Goal: Information Seeking & Learning: Learn about a topic

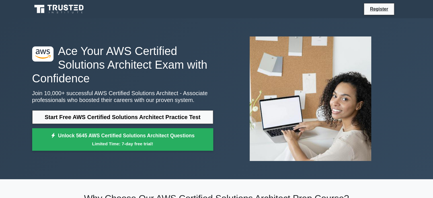
scroll to position [173, 0]
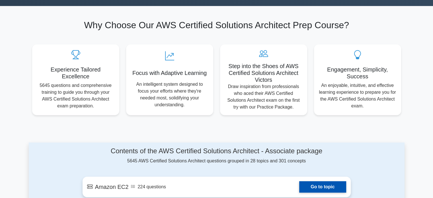
click at [324, 184] on link "Go to topic" at bounding box center [322, 186] width 47 height 11
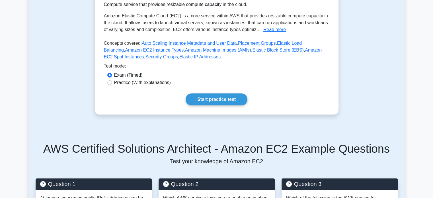
scroll to position [173, 0]
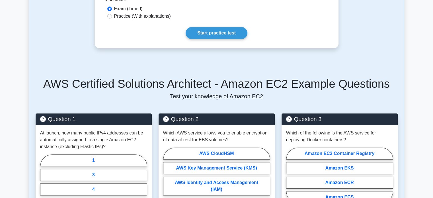
click at [136, 17] on label "Practice (With explanations)" at bounding box center [142, 16] width 57 height 7
click at [112, 17] on input "Practice (With explanations)" at bounding box center [109, 16] width 5 height 5
radio input "true"
click at [202, 34] on link "Start practice test" at bounding box center [216, 33] width 62 height 12
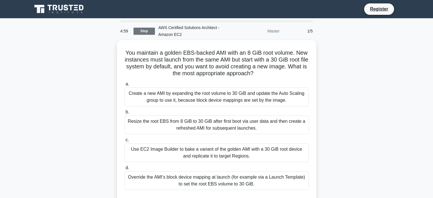
click at [154, 32] on link "Stop" at bounding box center [143, 31] width 21 height 7
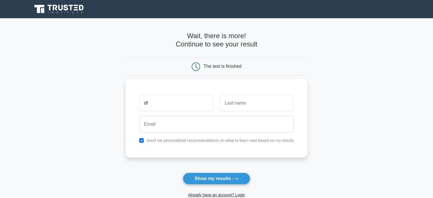
click at [171, 102] on input "df" at bounding box center [176, 103] width 74 height 16
type input "dfzb"
click at [243, 106] on input "text" at bounding box center [257, 103] width 74 height 16
type input "fb"
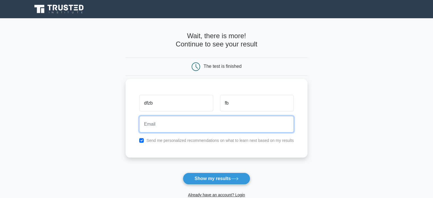
click at [200, 126] on input "email" at bounding box center [216, 124] width 154 height 16
paste input "wabihec797@dextrago.com"
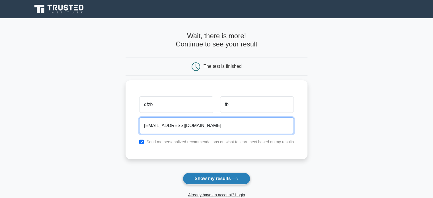
type input "wabihec797@dextrago.com"
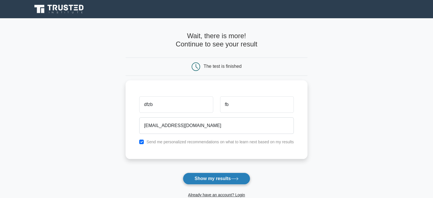
click at [213, 181] on button "Show my results" at bounding box center [216, 178] width 67 height 12
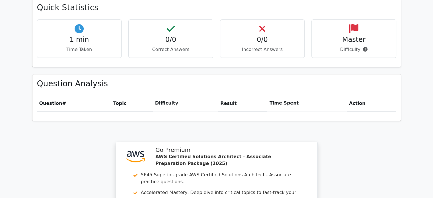
scroll to position [504, 0]
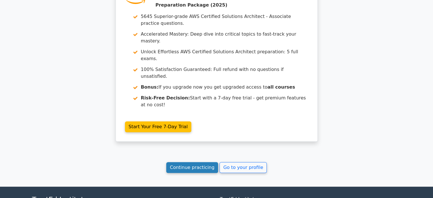
click at [203, 162] on link "Continue practicing" at bounding box center [192, 167] width 52 height 11
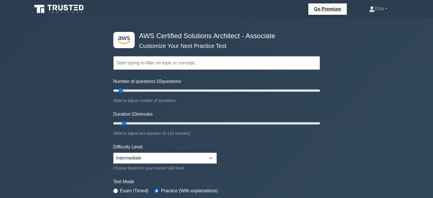
click at [170, 62] on input "text" at bounding box center [216, 63] width 206 height 14
click at [185, 65] on input "text" at bounding box center [216, 63] width 206 height 14
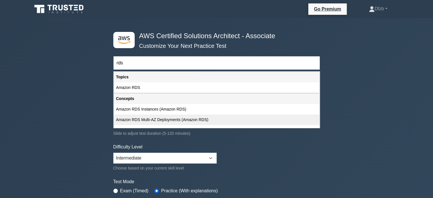
click at [180, 117] on div "Amazon RDS Multi-AZ Deployments (Amazon RDS)" at bounding box center [216, 119] width 205 height 11
type input "Amazon RDS Multi-AZ Deployments (Amazon RDS)"
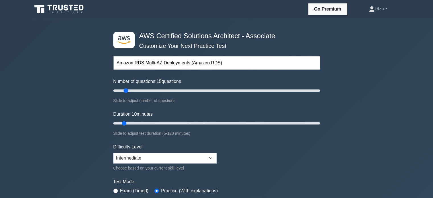
drag, startPoint x: 121, startPoint y: 91, endPoint x: 126, endPoint y: 91, distance: 5.7
type input "15"
click at [126, 91] on input "Number of questions: 15 questions" at bounding box center [216, 90] width 206 height 7
drag, startPoint x: 124, startPoint y: 124, endPoint x: 163, endPoint y: 122, distance: 39.0
type input "30"
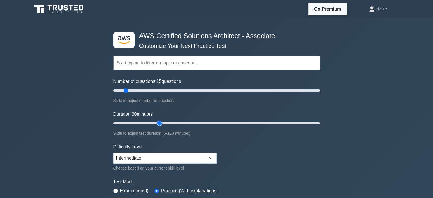
click at [163, 122] on input "Duration: 30 minutes" at bounding box center [216, 123] width 206 height 7
click at [188, 155] on select "Beginner Intermediate Expert" at bounding box center [164, 157] width 103 height 11
select select "beginner"
click at [113, 152] on select "Beginner Intermediate Expert" at bounding box center [164, 157] width 103 height 11
click at [265, 150] on form "Topics Amazon EC2 Amazon S3 Amazon VPC AWS Identity and Access Management (IAM)…" at bounding box center [216, 127] width 206 height 176
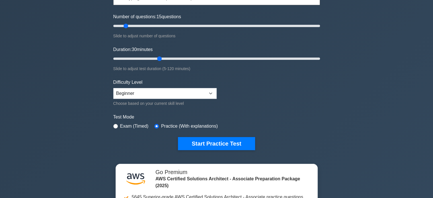
scroll to position [76, 0]
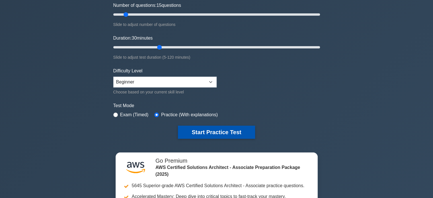
click at [216, 134] on button "Start Practice Test" at bounding box center [216, 131] width 77 height 13
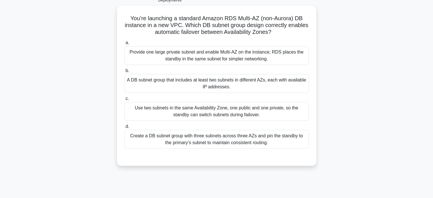
scroll to position [44, 0]
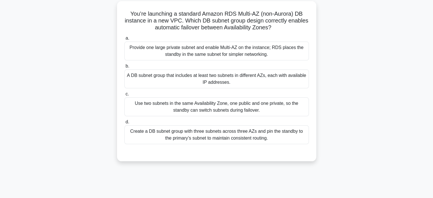
click at [244, 81] on div "A DB subnet group that includes at least two subnets in different AZs, each wit…" at bounding box center [216, 78] width 184 height 19
click at [124, 68] on input "b. A DB subnet group that includes at least two subnets in different AZs, each …" at bounding box center [124, 66] width 0 height 4
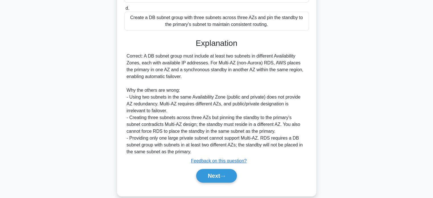
scroll to position [166, 0]
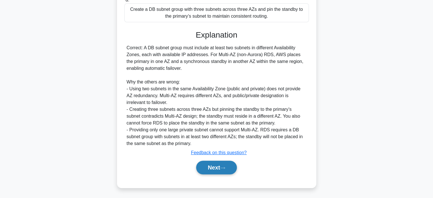
click at [219, 169] on button "Next" at bounding box center [216, 167] width 41 height 14
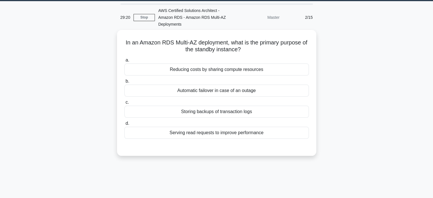
scroll to position [14, 0]
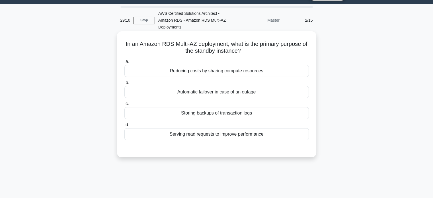
click at [221, 90] on div "Automatic failover in case of an outage" at bounding box center [216, 92] width 184 height 12
click at [124, 84] on input "b. Automatic failover in case of an outage" at bounding box center [124, 83] width 0 height 4
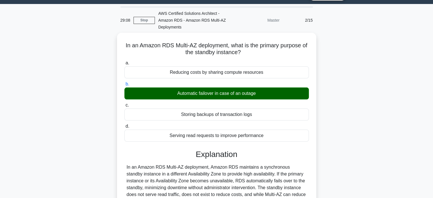
scroll to position [109, 0]
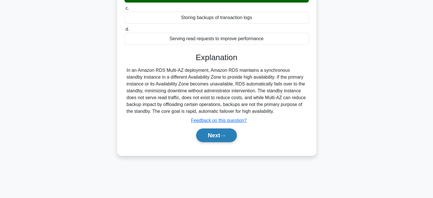
click at [231, 137] on button "Next" at bounding box center [216, 135] width 41 height 14
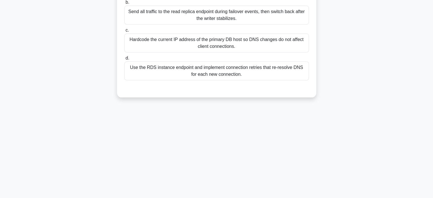
click at [415, 144] on main "29:04 Stop AWS Certified Solutions Architect - Amazon RDS - Amazon RDS Multi-AZ…" at bounding box center [216, 53] width 433 height 289
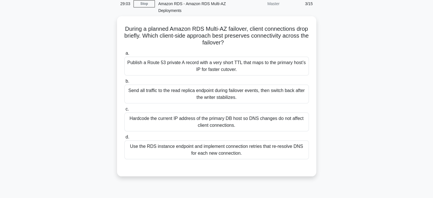
scroll to position [30, 0]
click at [276, 67] on div "Publish a Route 53 private A record with a very short TTL that maps to the prim…" at bounding box center [216, 65] width 184 height 19
click at [124, 55] on input "a. Publish a Route 53 private A record with a very short TTL that maps to the p…" at bounding box center [124, 53] width 0 height 4
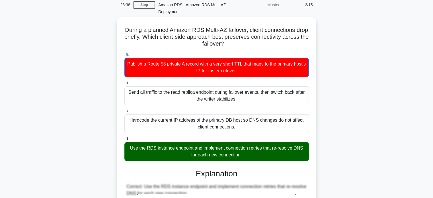
scroll to position [194, 0]
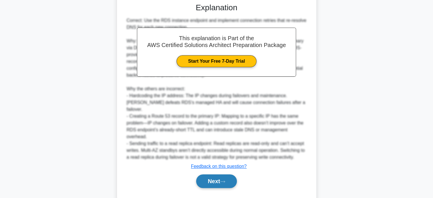
click at [220, 174] on button "Next" at bounding box center [216, 181] width 41 height 14
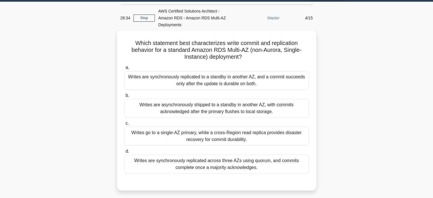
scroll to position [15, 0]
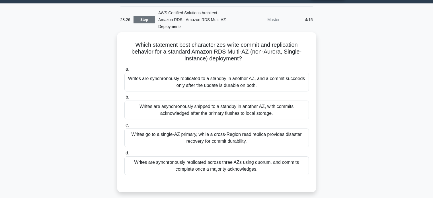
click at [145, 20] on link "Stop" at bounding box center [143, 19] width 21 height 7
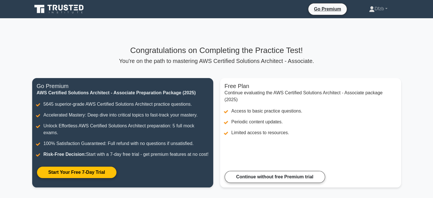
scroll to position [93, 0]
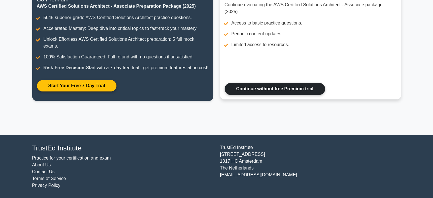
click at [286, 89] on link "Continue without free Premium trial" at bounding box center [274, 89] width 100 height 12
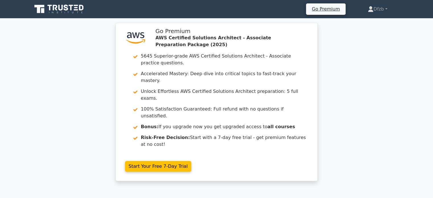
click at [420, 115] on div ".st0{fill:#252F3E;} .st1{fill-rule:evenodd;clip-rule:evenodd;fill:#FF9900;} Go …" at bounding box center [216, 105] width 433 height 165
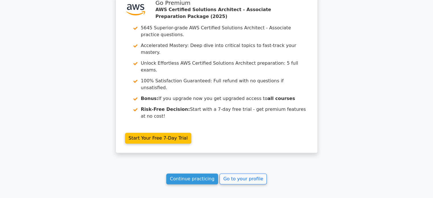
scroll to position [504, 0]
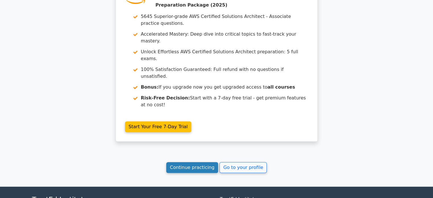
click at [200, 162] on link "Continue practicing" at bounding box center [192, 167] width 52 height 11
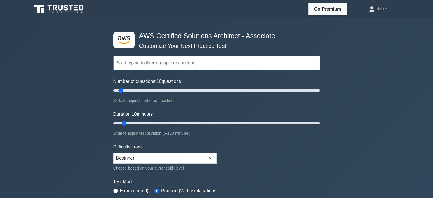
click at [169, 65] on input "text" at bounding box center [216, 63] width 206 height 14
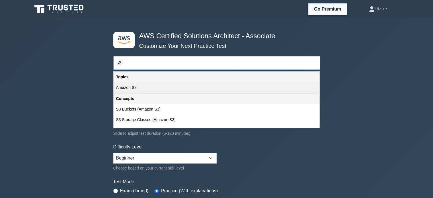
click at [158, 86] on div "Amazon S3" at bounding box center [216, 87] width 205 height 11
type input "Amazon S3"
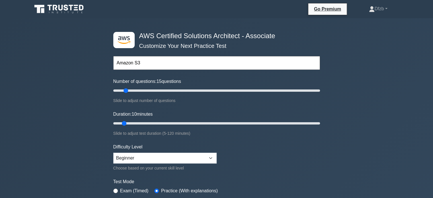
drag, startPoint x: 120, startPoint y: 90, endPoint x: 127, endPoint y: 90, distance: 7.7
type input "15"
click at [127, 90] on input "Number of questions: 15 questions" at bounding box center [216, 90] width 206 height 7
click at [177, 62] on input "text" at bounding box center [216, 63] width 206 height 14
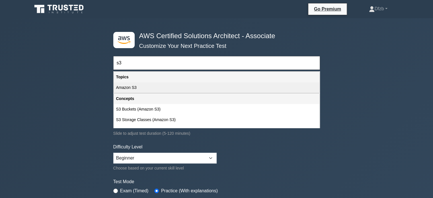
click at [164, 86] on div "Amazon S3" at bounding box center [216, 87] width 205 height 11
type input "Amazon S3"
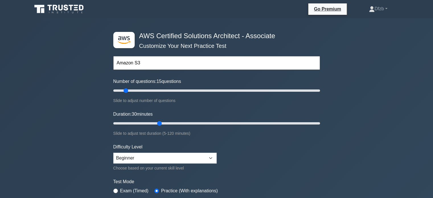
drag, startPoint x: 125, startPoint y: 123, endPoint x: 159, endPoint y: 122, distance: 34.1
type input "30"
click at [159, 122] on input "Duration: 30 minutes" at bounding box center [216, 123] width 206 height 7
click at [208, 61] on input "text" at bounding box center [216, 63] width 206 height 14
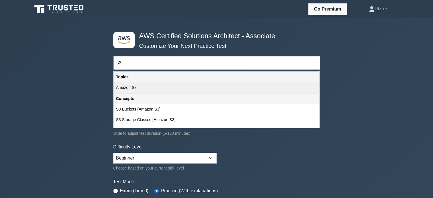
click at [187, 85] on div "Amazon S3" at bounding box center [216, 87] width 205 height 11
type input "Amazon S3"
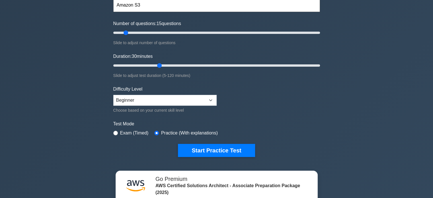
scroll to position [69, 0]
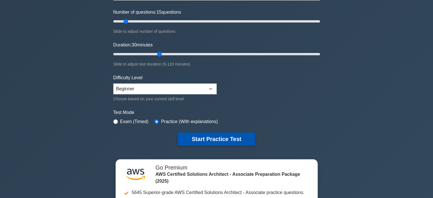
click at [206, 142] on button "Start Practice Test" at bounding box center [216, 138] width 77 height 13
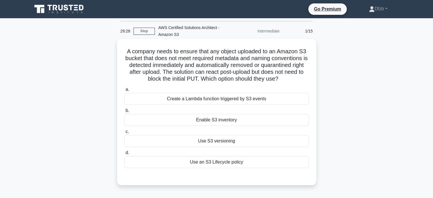
click at [212, 96] on div "Create a Lambda function triggered by S3 events" at bounding box center [216, 99] width 184 height 12
click at [124, 91] on input "a. Create a Lambda function triggered by S3 events" at bounding box center [124, 90] width 0 height 4
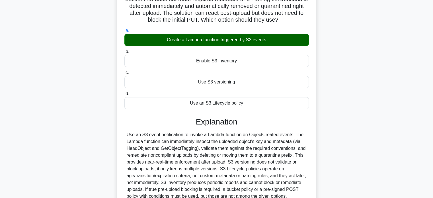
scroll to position [118, 0]
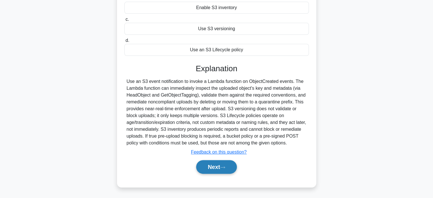
click at [222, 166] on icon at bounding box center [222, 167] width 5 height 3
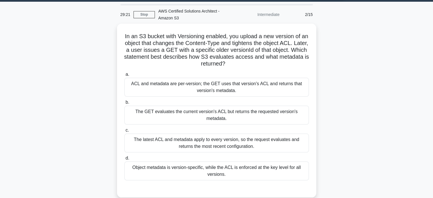
scroll to position [13, 0]
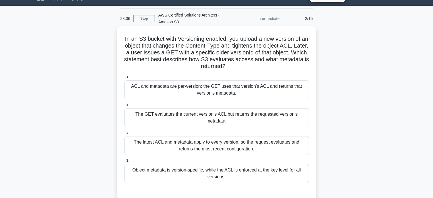
click at [237, 95] on div "ACL and metadata are per-version; the GET uses that version's ACL and returns t…" at bounding box center [216, 89] width 184 height 19
click at [124, 79] on input "a. ACL and metadata are per-version; the GET uses that version's ACL and return…" at bounding box center [124, 77] width 0 height 4
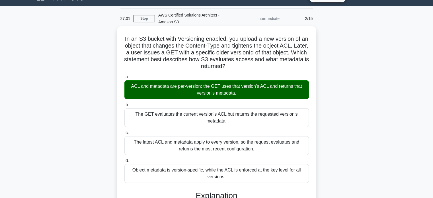
drag, startPoint x: 126, startPoint y: 37, endPoint x: 234, endPoint y: 179, distance: 177.9
click at [234, 179] on div "In an S3 bucket with Versioning enabled, you upload a new version of an object …" at bounding box center [216, 179] width 195 height 303
copy div "In an S3 bucket with Versioning enabled, you upload a new version of an object …"
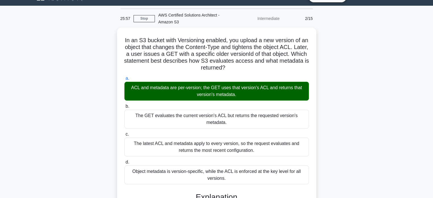
click at [379, 66] on div "In an S3 bucket with Versioning enabled, you upload a new version of an object …" at bounding box center [216, 185] width 375 height 315
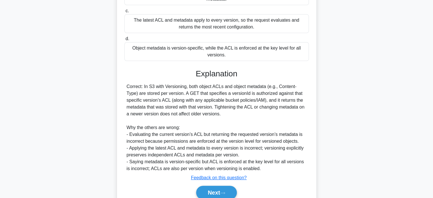
scroll to position [156, 0]
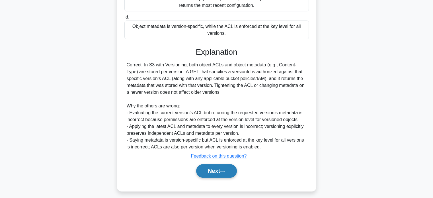
click at [218, 173] on button "Next" at bounding box center [216, 171] width 41 height 14
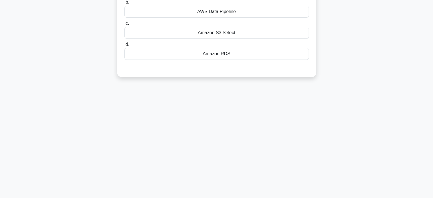
scroll to position [0, 0]
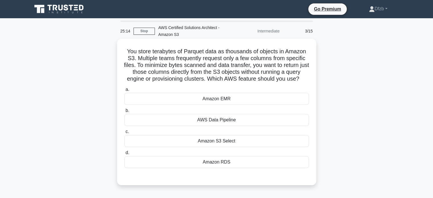
click at [218, 142] on div "Amazon S3 Select" at bounding box center [216, 141] width 184 height 12
click at [124, 133] on input "c. Amazon S3 Select" at bounding box center [124, 132] width 0 height 4
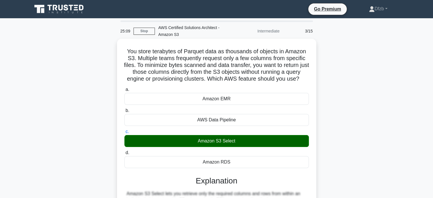
drag, startPoint x: 125, startPoint y: 51, endPoint x: 240, endPoint y: 160, distance: 158.7
click at [240, 160] on div "You store terabytes of Parquet data as thousands of objects in Amazon S3. Multi…" at bounding box center [216, 169] width 195 height 256
copy div "You store terabytes of Parquet data as thousands of objects in Amazon S3. Multi…"
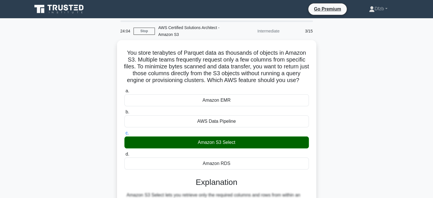
click at [334, 68] on div "You store terabytes of Parquet data as thousands of objects in Amazon S3. Multi…" at bounding box center [216, 173] width 375 height 267
click at [372, 61] on div "You store terabytes of Parquet data as thousands of objects in Amazon S3. Multi…" at bounding box center [216, 173] width 375 height 267
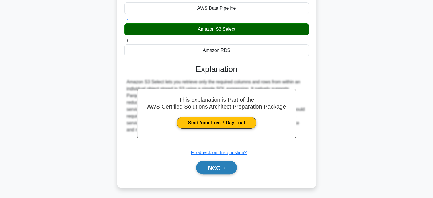
click at [223, 168] on icon at bounding box center [222, 167] width 5 height 3
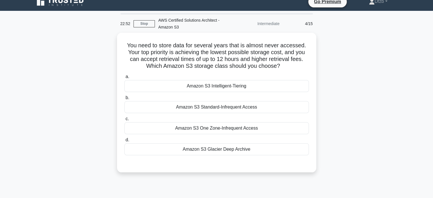
scroll to position [4, 0]
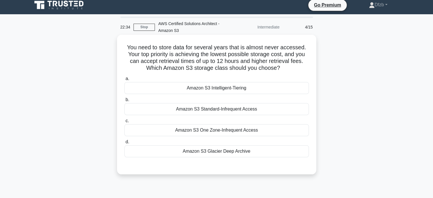
click at [232, 154] on div "Amazon S3 Glacier Deep Archive" at bounding box center [216, 151] width 184 height 12
click at [124, 144] on input "d. Amazon S3 Glacier Deep Archive" at bounding box center [124, 142] width 0 height 4
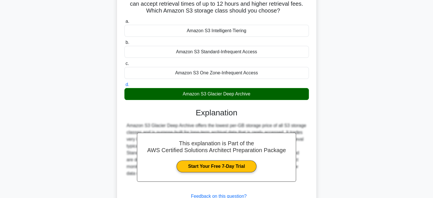
scroll to position [109, 0]
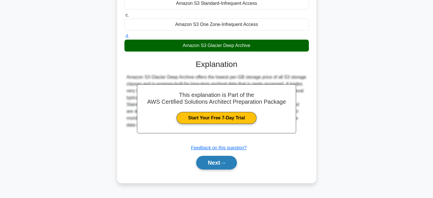
click at [218, 159] on button "Next" at bounding box center [216, 163] width 41 height 14
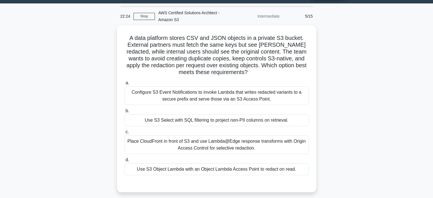
scroll to position [13, 0]
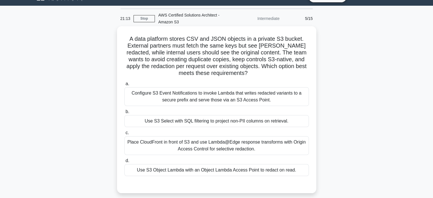
click at [254, 138] on div "Place CloudFront in front of S3 and use Lambda@Edge response transforms with Or…" at bounding box center [216, 145] width 184 height 19
click at [124, 135] on input "c. Place CloudFront in front of S3 and use Lambda@Edge response transforms with…" at bounding box center [124, 133] width 0 height 4
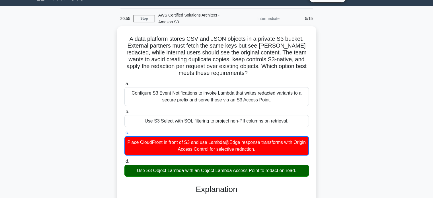
drag, startPoint x: 130, startPoint y: 38, endPoint x: 305, endPoint y: 169, distance: 218.6
copy div "A data platform stores CSV and JSON objects in a private S3 bucket. External pa…"
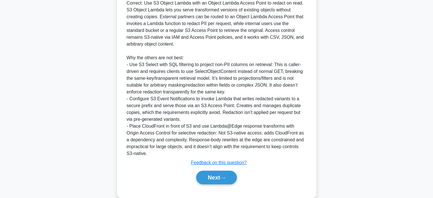
scroll to position [217, 0]
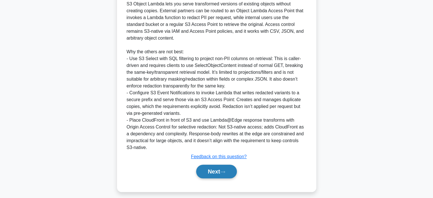
click at [216, 167] on button "Next" at bounding box center [216, 171] width 41 height 14
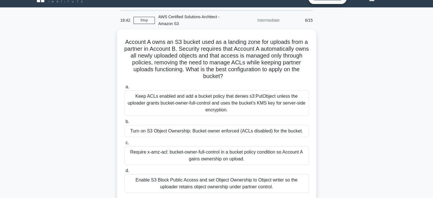
scroll to position [9, 0]
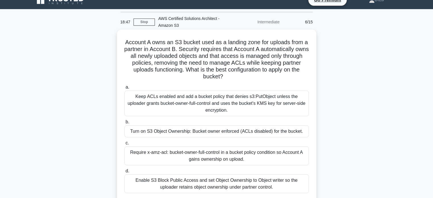
click at [282, 125] on label "b. Turn on S3 Object Ownership: Bucket owner enforced (ACLs disabled) for the b…" at bounding box center [216, 127] width 184 height 19
click at [124, 124] on input "b. Turn on S3 Object Ownership: Bucket owner enforced (ACLs disabled) for the b…" at bounding box center [124, 122] width 0 height 4
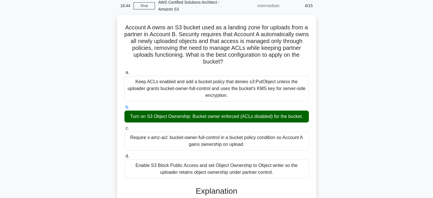
scroll to position [26, 0]
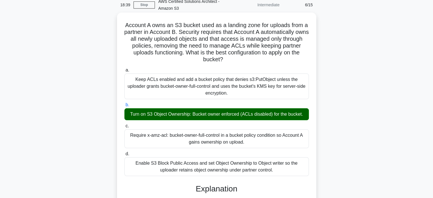
drag, startPoint x: 126, startPoint y: 24, endPoint x: 273, endPoint y: 170, distance: 206.9
click at [273, 170] on div "Account A owns an S3 bucket used as a landing zone for uploads from a partner i…" at bounding box center [216, 187] width 195 height 344
copy div "Account A owns an S3 bucket used as a landing zone for uploads from a partner i…"
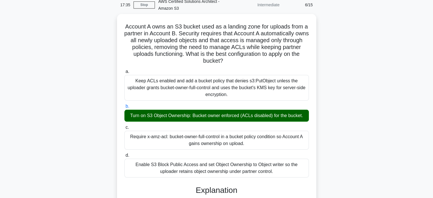
click at [338, 45] on div "Account A owns an S3 bucket used as a landing zone for uploads from a partner i…" at bounding box center [216, 192] width 375 height 356
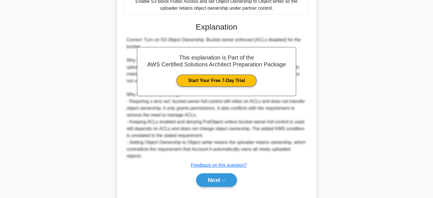
scroll to position [195, 0]
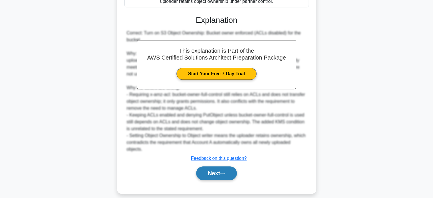
click at [207, 177] on button "Next" at bounding box center [216, 173] width 41 height 14
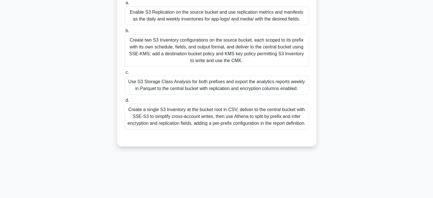
scroll to position [109, 0]
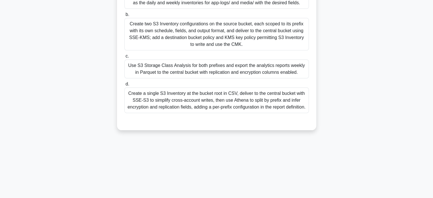
click at [257, 122] on div "a. Enable S3 Replication on the source bucket and use replication metrics and m…" at bounding box center [216, 52] width 185 height 141
click at [227, 111] on div "Create a single S3 Inventory at the bucket root in CSV, deliver to the central …" at bounding box center [216, 100] width 184 height 26
click at [124, 86] on input "d. Create a single S3 Inventory at the bucket root in CSV, deliver to the centr…" at bounding box center [124, 84] width 0 height 4
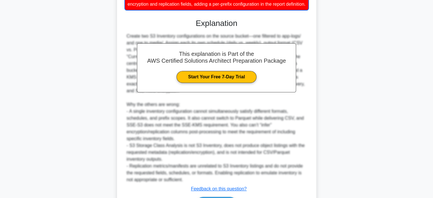
scroll to position [255, 0]
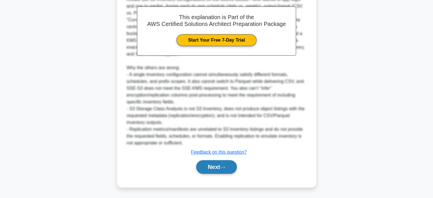
click at [219, 166] on button "Next" at bounding box center [216, 167] width 41 height 14
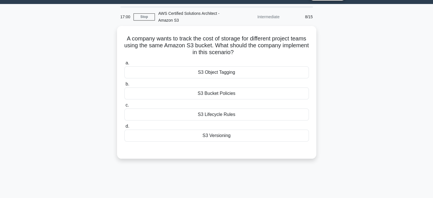
scroll to position [12, 0]
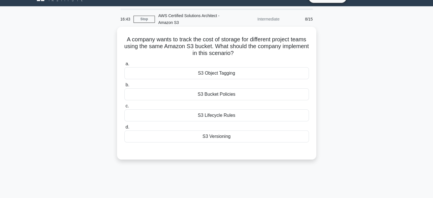
click at [247, 74] on div "S3 Object Tagging" at bounding box center [216, 73] width 184 height 12
click at [124, 66] on input "a. S3 Object Tagging" at bounding box center [124, 64] width 0 height 4
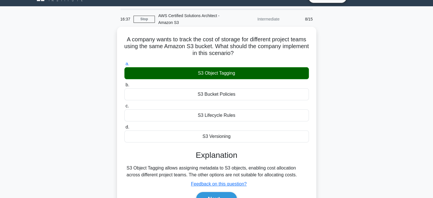
drag, startPoint x: 132, startPoint y: 39, endPoint x: 240, endPoint y: 139, distance: 147.1
click at [240, 139] on div "A company wants to track the cost of storage for different project teams using …" at bounding box center [216, 122] width 195 height 187
copy div "A company wants to track the cost of storage for different project teams using …"
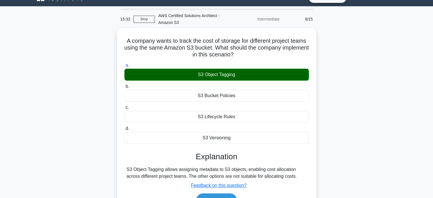
click at [356, 48] on div "A company wants to track the cost of storage for different project teams using …" at bounding box center [216, 127] width 375 height 199
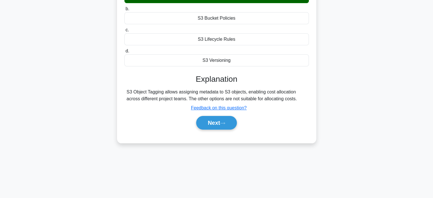
scroll to position [109, 0]
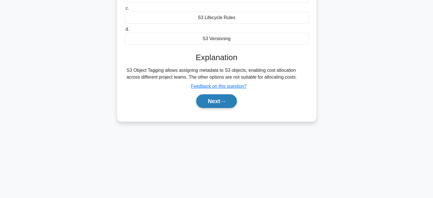
click at [232, 100] on button "Next" at bounding box center [216, 101] width 41 height 14
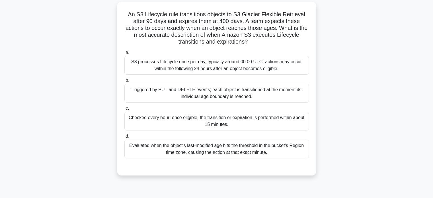
scroll to position [35, 0]
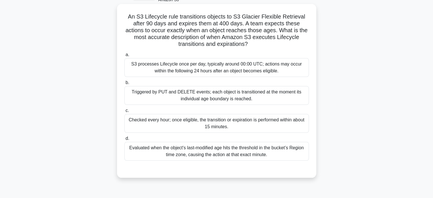
click at [249, 147] on div "Evaluated when the object's last-modified age hits the threshold in the bucket’…" at bounding box center [216, 151] width 184 height 19
click at [124, 140] on input "d. Evaluated when the object's last-modified age hits the threshold in the buck…" at bounding box center [124, 139] width 0 height 4
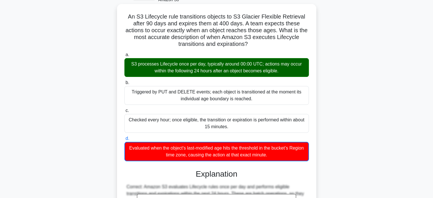
drag, startPoint x: 127, startPoint y: 16, endPoint x: 283, endPoint y: 157, distance: 210.6
click at [283, 157] on div "An S3 Lifecycle rule transitions objects to S3 Glacier Flexible Retrieval after…" at bounding box center [216, 154] width 195 height 297
copy div "An S3 Lifecycle rule transitions objects to S3 Glacier Flexible Retrieval after…"
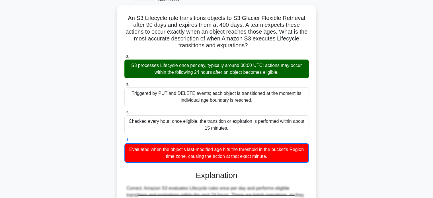
click at [330, 53] on div "An S3 Lifecycle rule transitions objects to S3 Glacier Flexible Retrieval after…" at bounding box center [216, 159] width 375 height 309
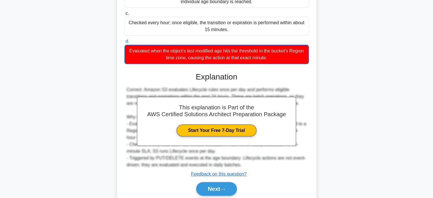
scroll to position [153, 0]
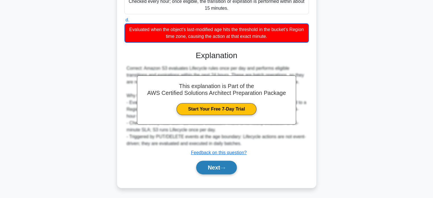
click at [216, 161] on button "Next" at bounding box center [216, 167] width 41 height 14
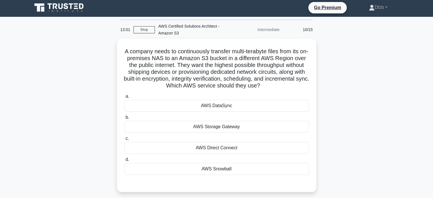
scroll to position [0, 0]
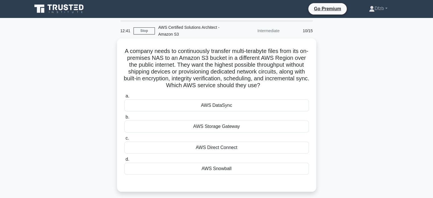
click at [234, 128] on div "AWS Storage Gateway" at bounding box center [216, 126] width 184 height 12
click at [124, 119] on input "b. AWS Storage Gateway" at bounding box center [124, 117] width 0 height 4
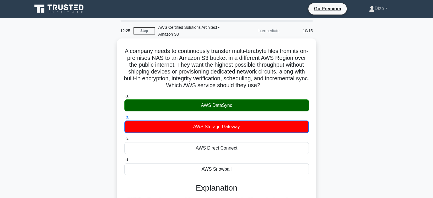
drag, startPoint x: 126, startPoint y: 51, endPoint x: 238, endPoint y: 166, distance: 160.5
click at [238, 166] on div "A company needs to continuously transfer multi-terabyte files from its on-premi…" at bounding box center [216, 172] width 195 height 263
copy div "A company needs to continuously transfer multi-terabyte files from its on-premi…"
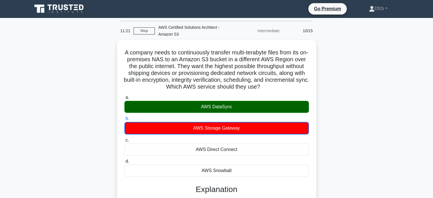
click at [318, 53] on div "A company needs to continuously transfer multi-terabyte files from its on-premi…" at bounding box center [216, 177] width 375 height 274
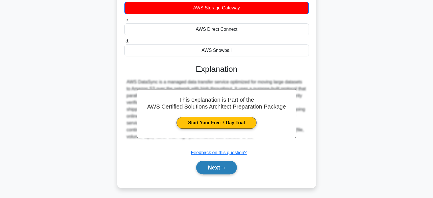
click at [202, 168] on button "Next" at bounding box center [216, 167] width 41 height 14
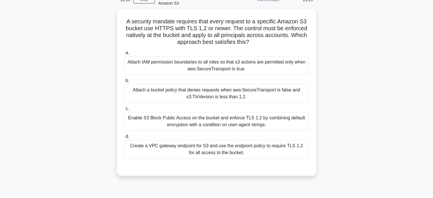
scroll to position [25, 0]
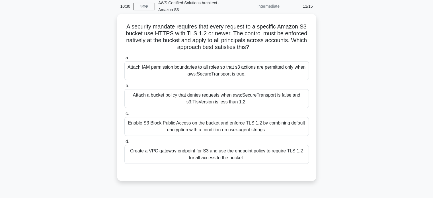
click at [255, 73] on div "Attach IAM permission boundaries to all roles so that s3 actions are permitted …" at bounding box center [216, 70] width 184 height 19
click at [124, 60] on input "a. Attach IAM permission boundaries to all roles so that s3 actions are permitt…" at bounding box center [124, 58] width 0 height 4
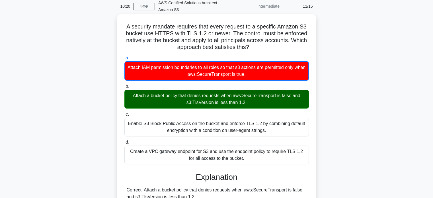
drag, startPoint x: 124, startPoint y: 26, endPoint x: 246, endPoint y: 158, distance: 179.3
click at [246, 158] on div "A security mandate requires that every request to a specific Amazon S3 bucket u…" at bounding box center [216, 192] width 195 height 352
copy div "A security mandate requires that every request to a specific Amazon S3 bucket u…"
